Goal: Register for event/course

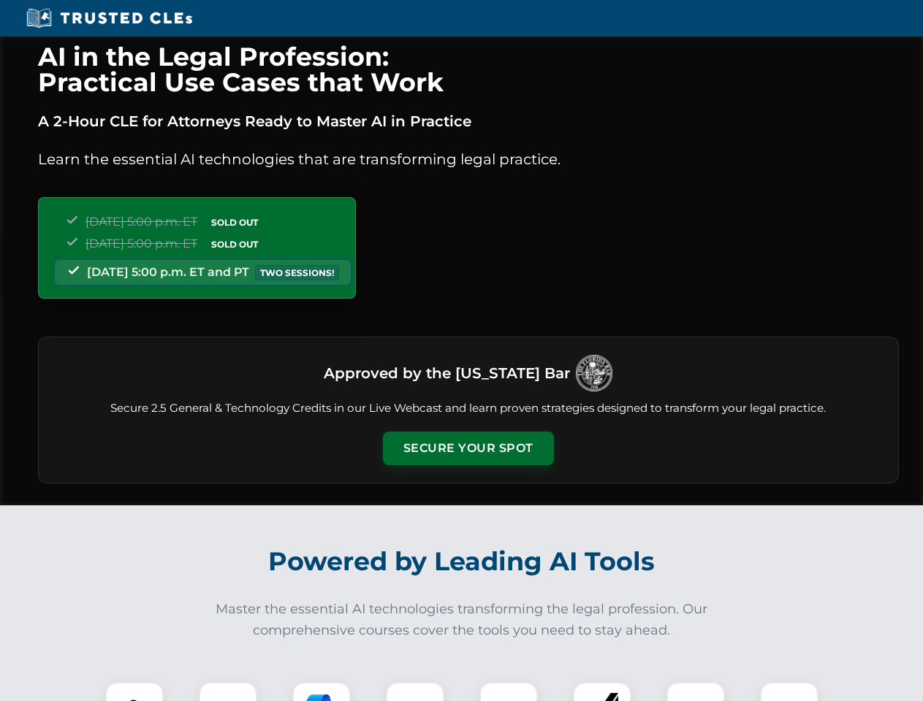
click at [468, 449] on button "Secure Your Spot" at bounding box center [468, 449] width 171 height 34
click at [134, 692] on img at bounding box center [134, 712] width 42 height 42
click at [228, 692] on div at bounding box center [228, 711] width 58 height 58
click at [322, 692] on div at bounding box center [321, 711] width 58 height 58
click at [415, 692] on img at bounding box center [415, 711] width 41 height 41
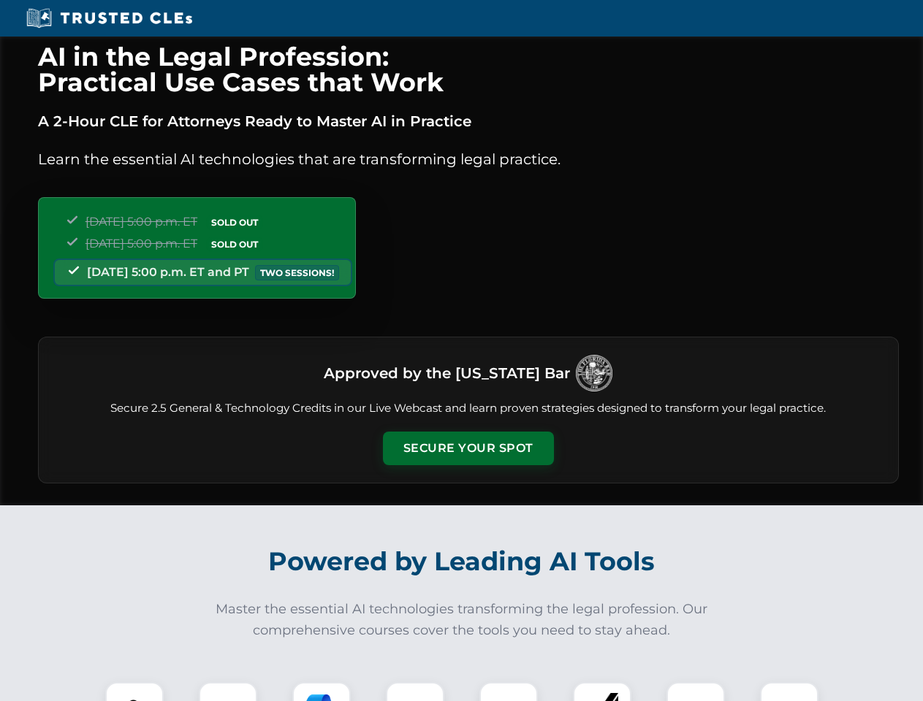
click at [509, 692] on div at bounding box center [508, 711] width 58 height 58
click at [602, 692] on div at bounding box center [602, 711] width 58 height 58
